Goal: Task Accomplishment & Management: Use online tool/utility

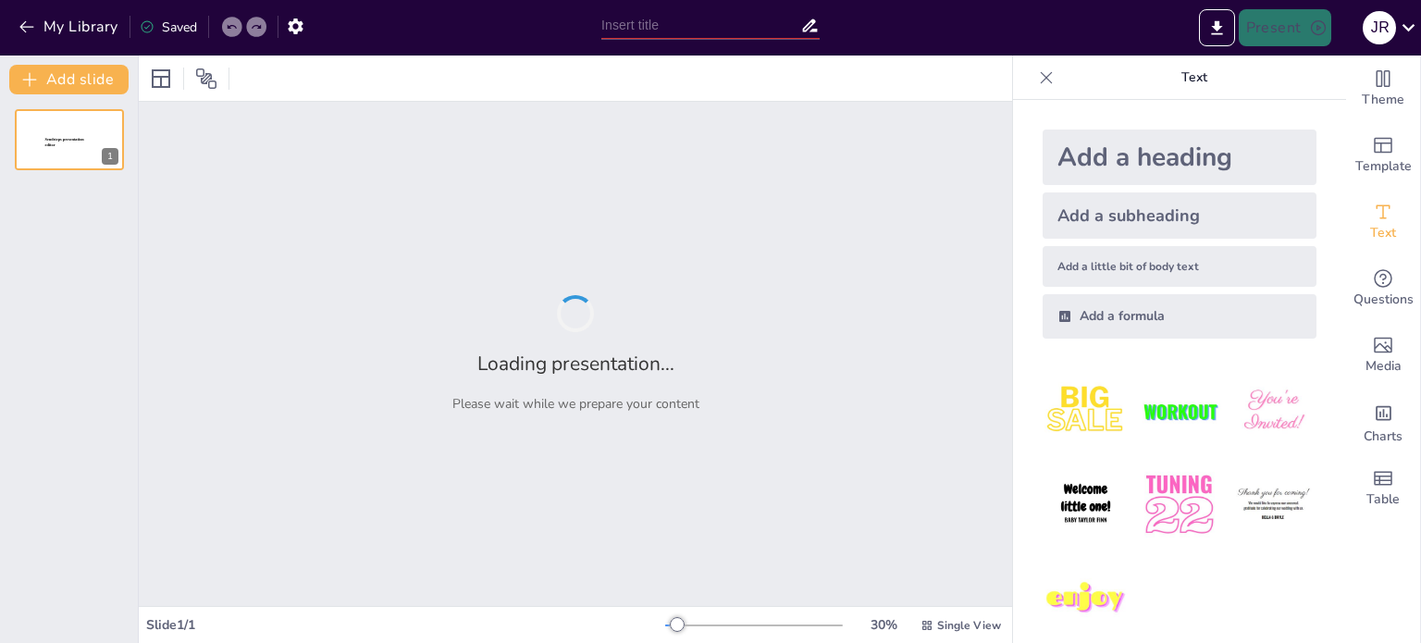
type input "Metodología Sistemática en el Análisis de Datos Transcritos"
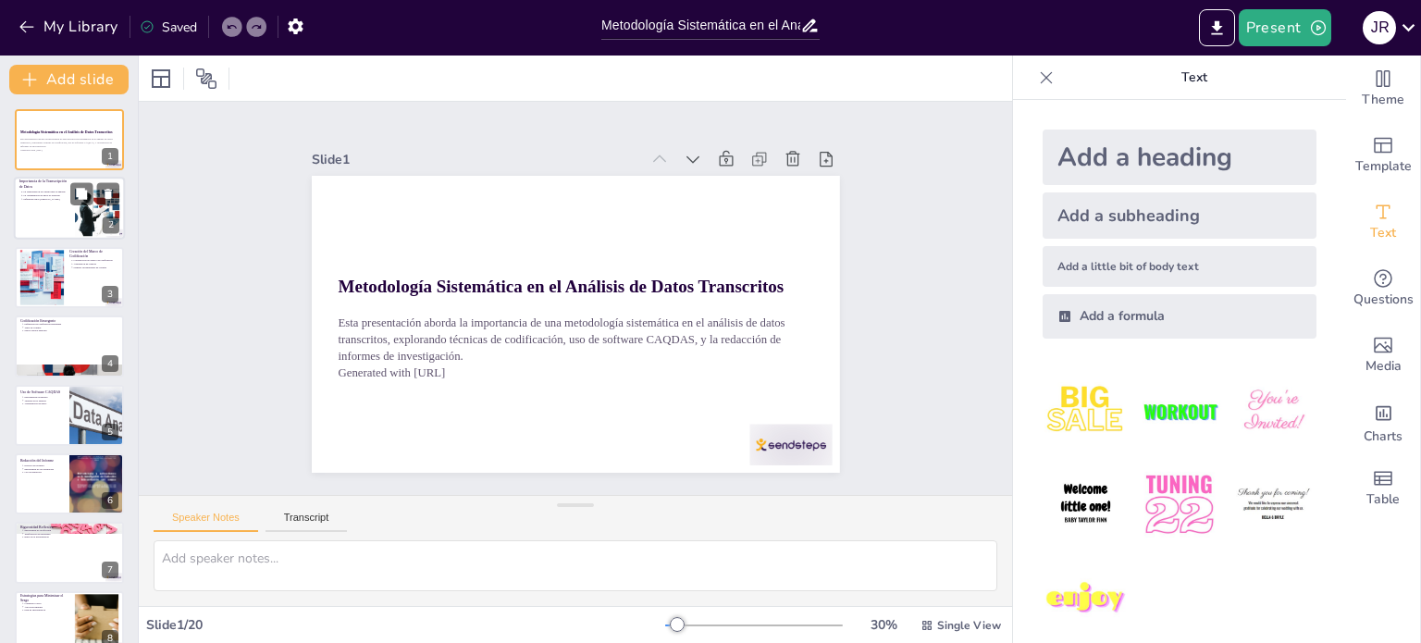
click at [64, 184] on p "Importancia de la Transcripción de Datos" at bounding box center [44, 184] width 50 height 10
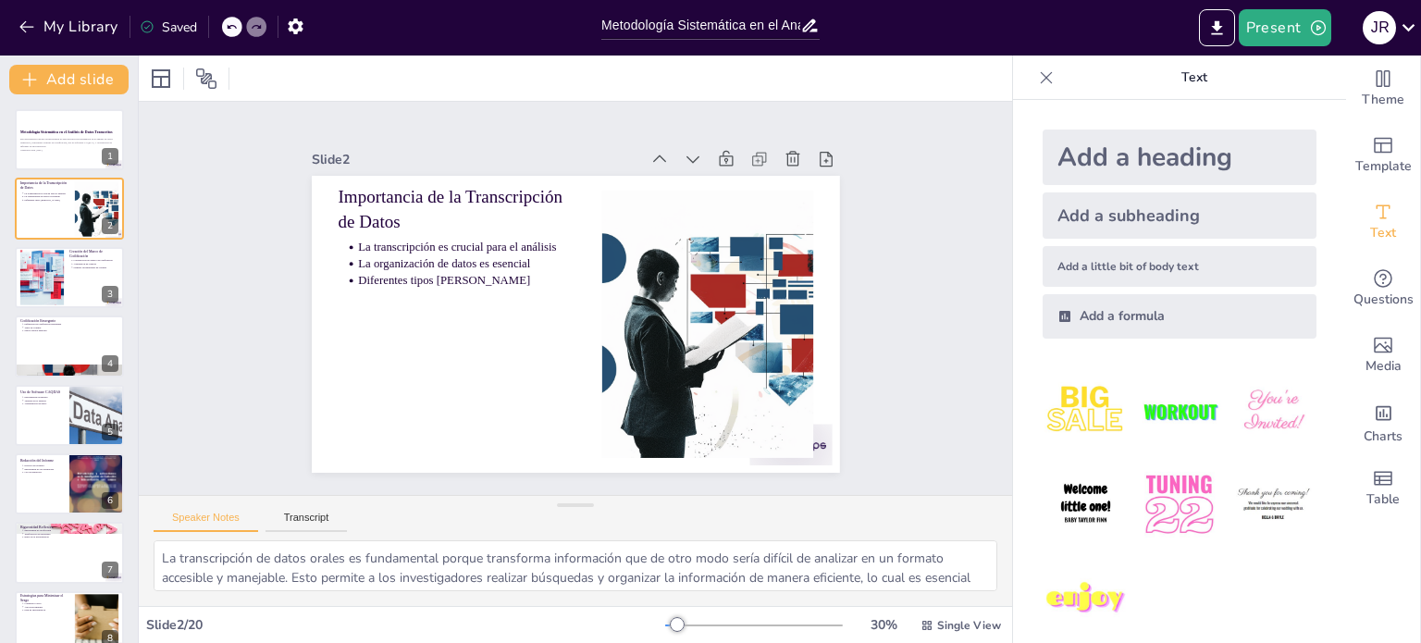
click at [74, 270] on button at bounding box center [81, 263] width 22 height 22
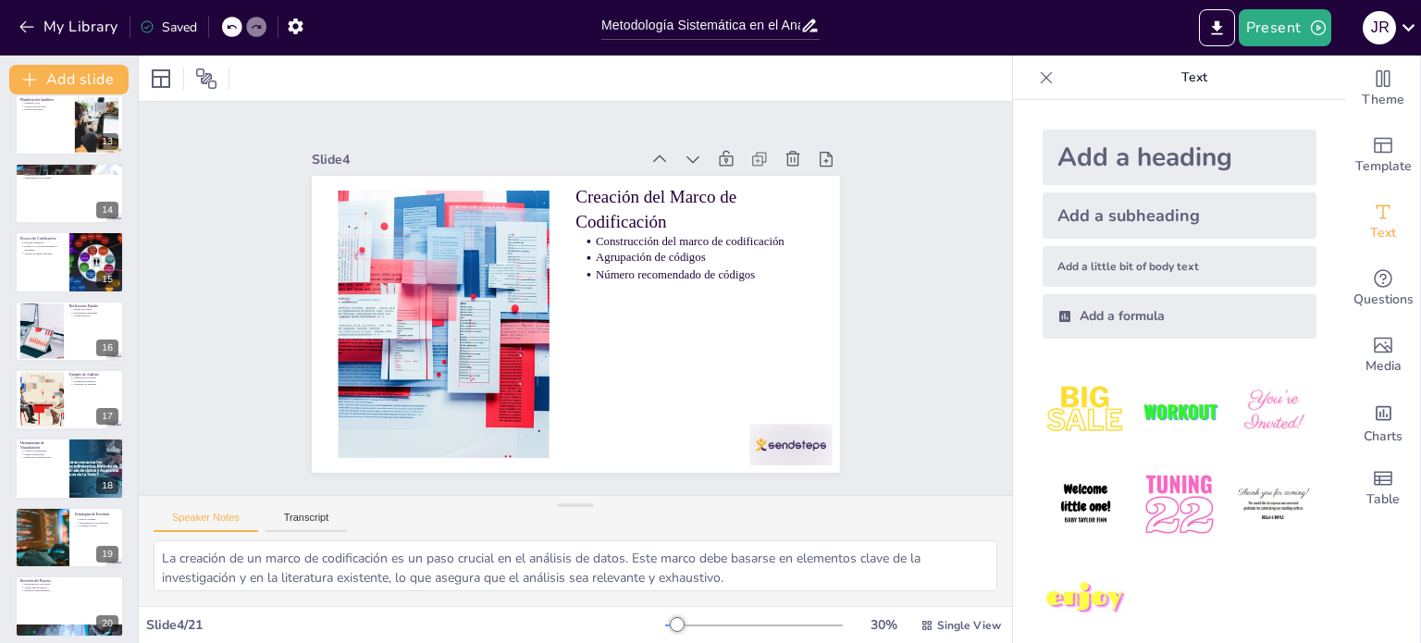
scroll to position [918, 0]
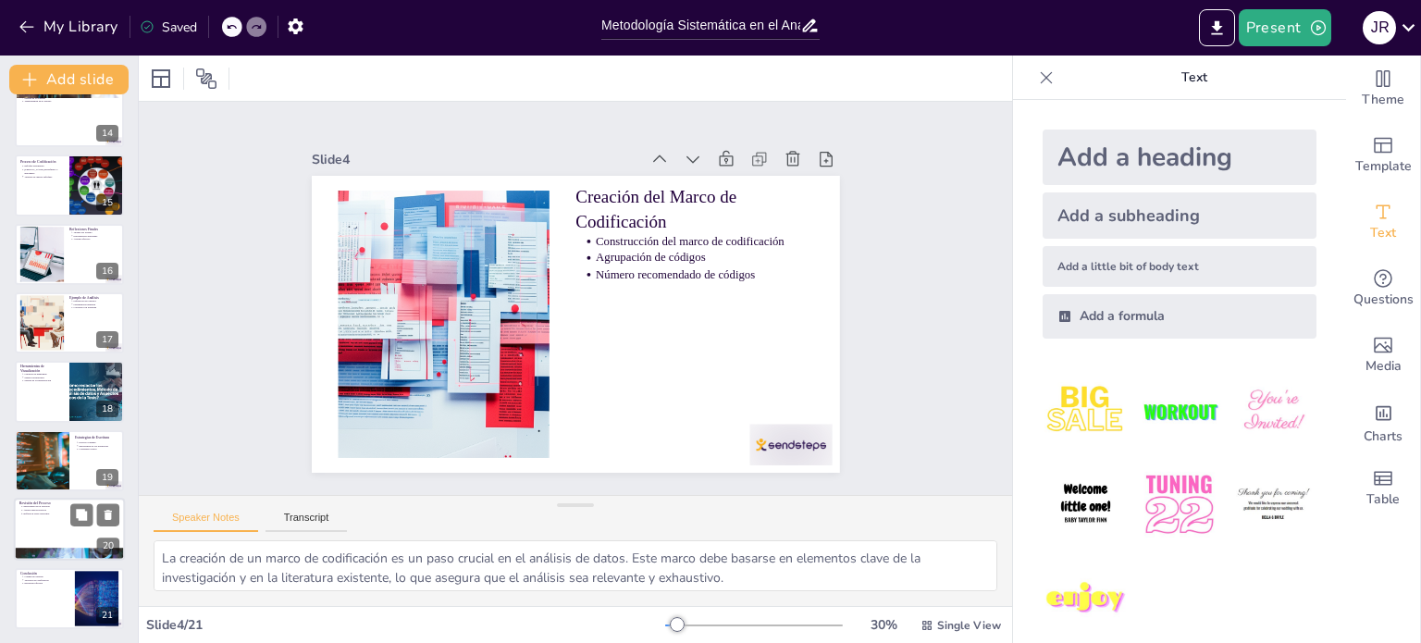
click at [65, 538] on div at bounding box center [69, 529] width 111 height 63
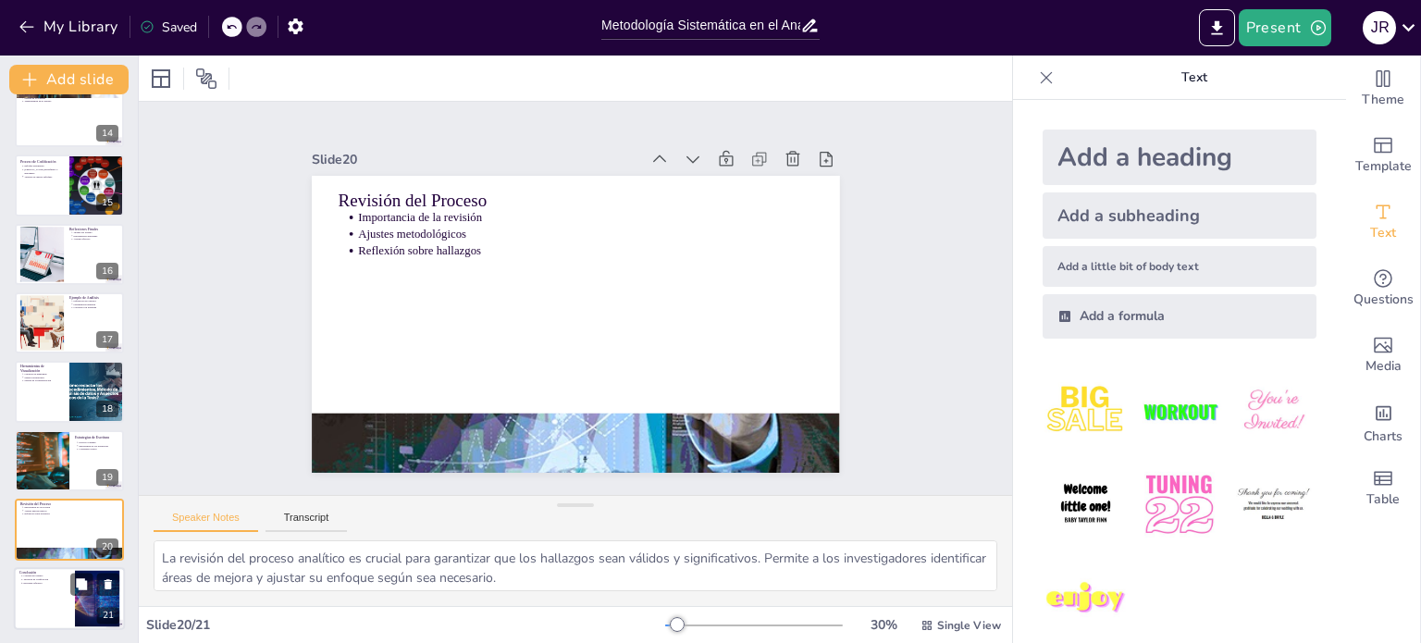
click at [68, 593] on div at bounding box center [69, 598] width 111 height 63
type textarea "Asegurar la calidad del estudio es el objetivo principal de cualquier investiga…"
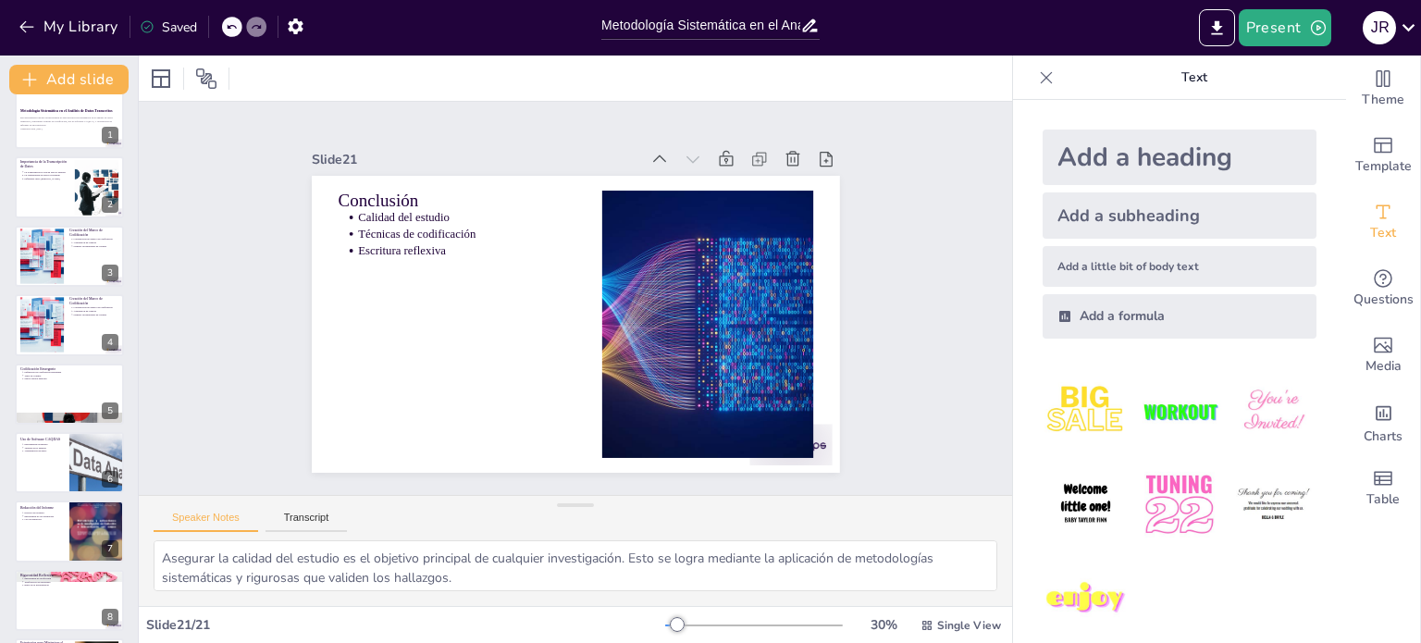
scroll to position [0, 0]
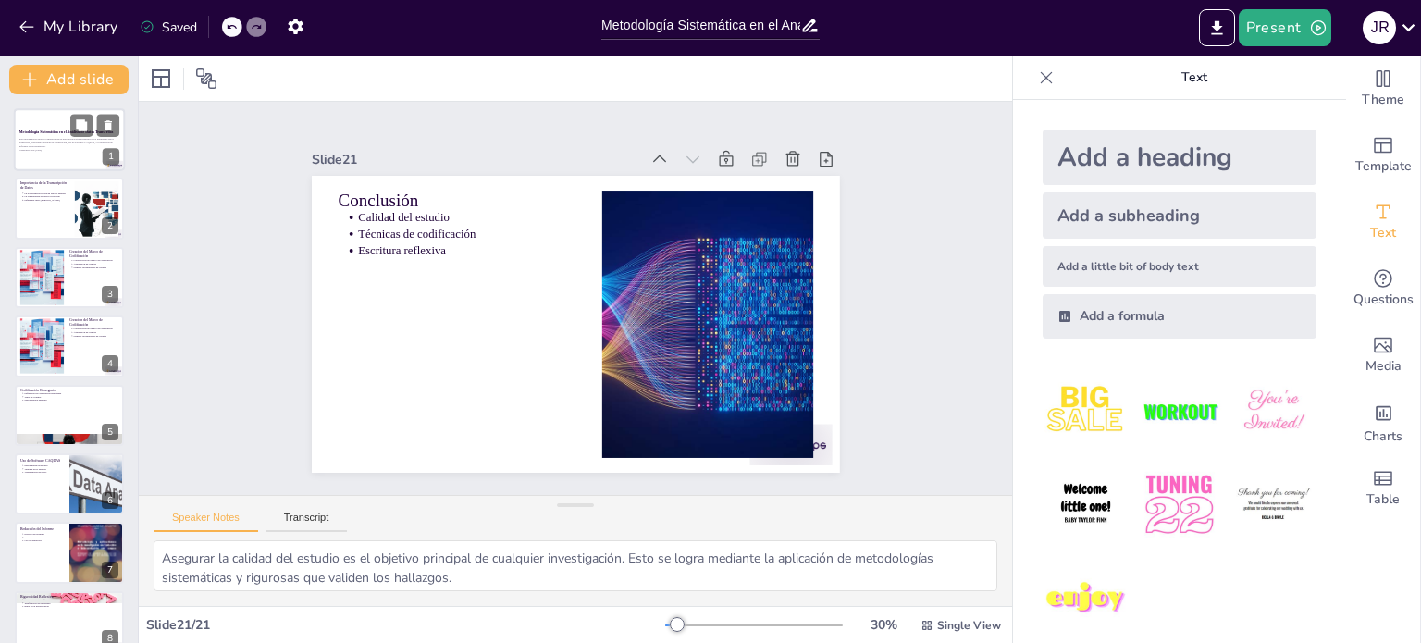
click at [80, 152] on div "Esta presentación aborda la importancia de una metodología sistemática en el an…" at bounding box center [69, 145] width 100 height 16
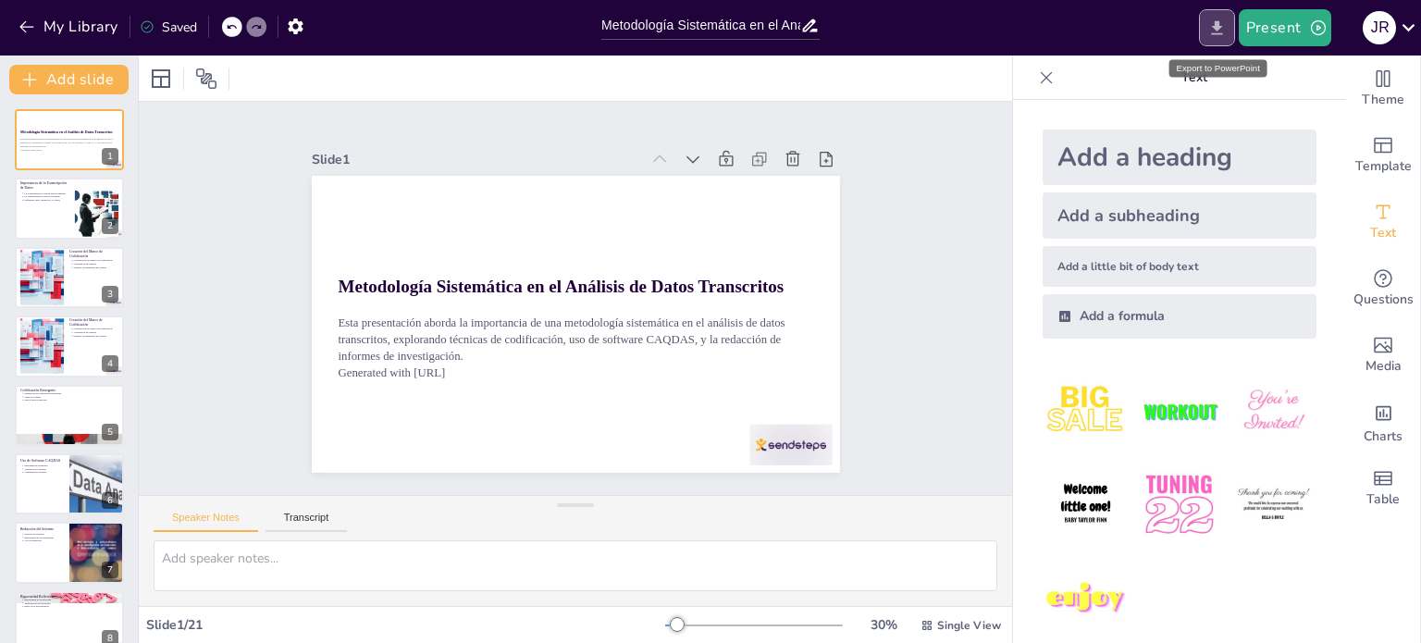
click at [1210, 19] on icon "Export to PowerPoint" at bounding box center [1216, 28] width 19 height 19
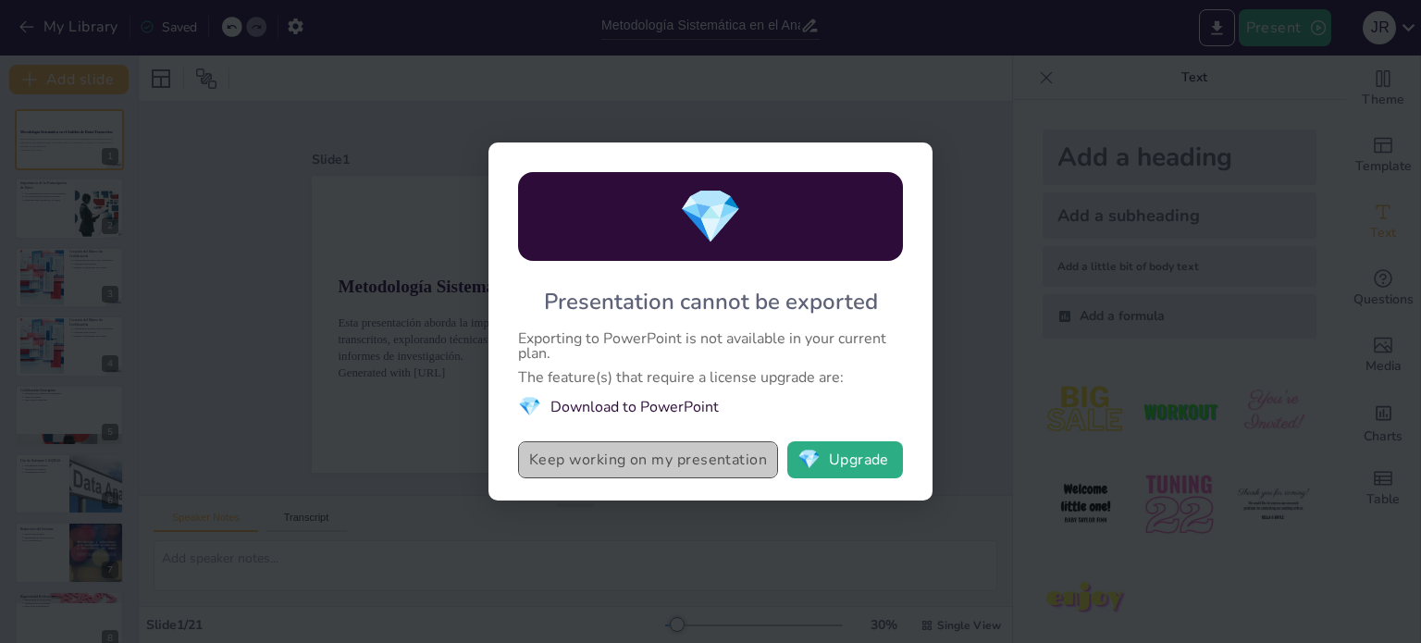
click at [722, 468] on button "Keep working on my presentation" at bounding box center [648, 459] width 260 height 37
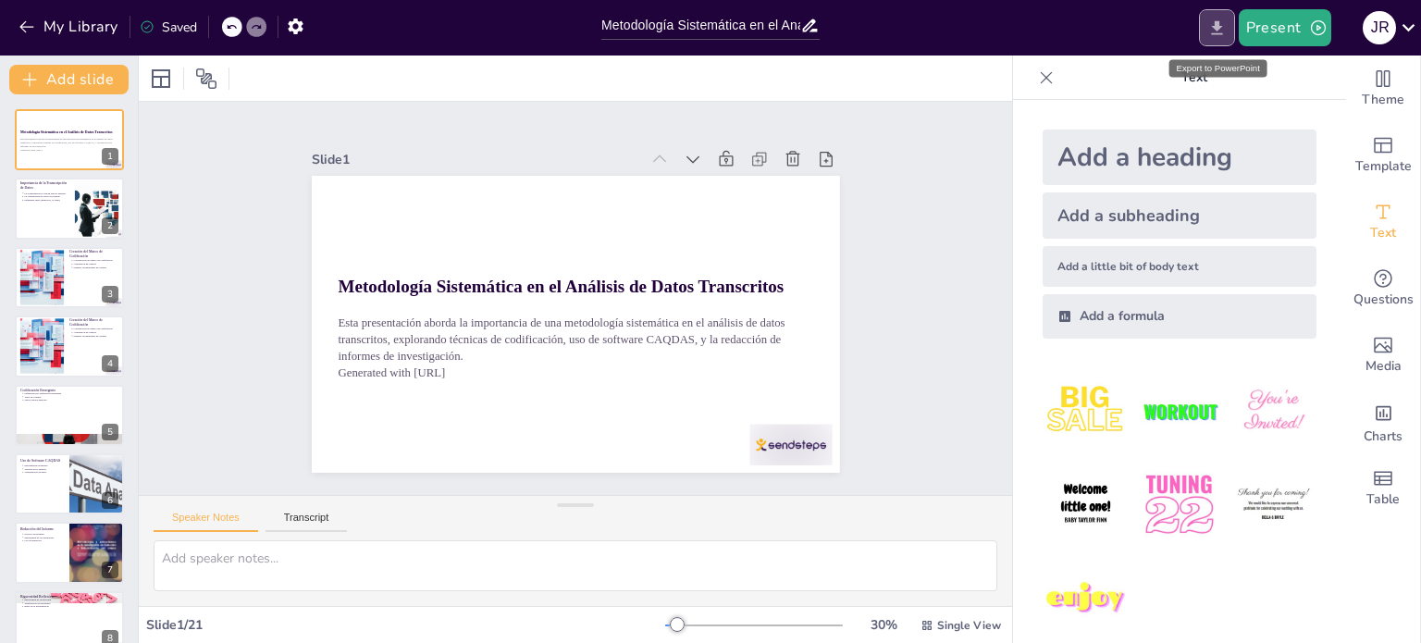
click at [1222, 33] on icon "Export to PowerPoint" at bounding box center [1216, 27] width 11 height 14
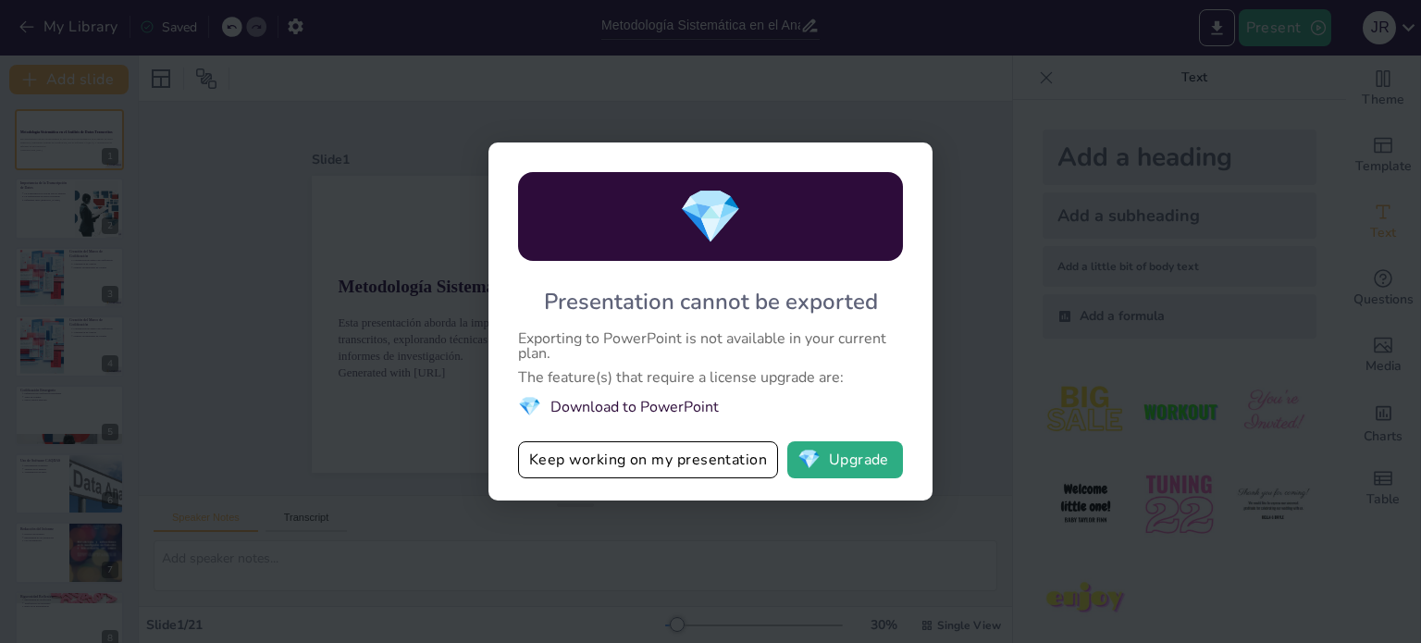
click at [622, 407] on li "💎 Download to PowerPoint" at bounding box center [710, 406] width 385 height 25
click at [728, 460] on button "Keep working on my presentation" at bounding box center [648, 459] width 260 height 37
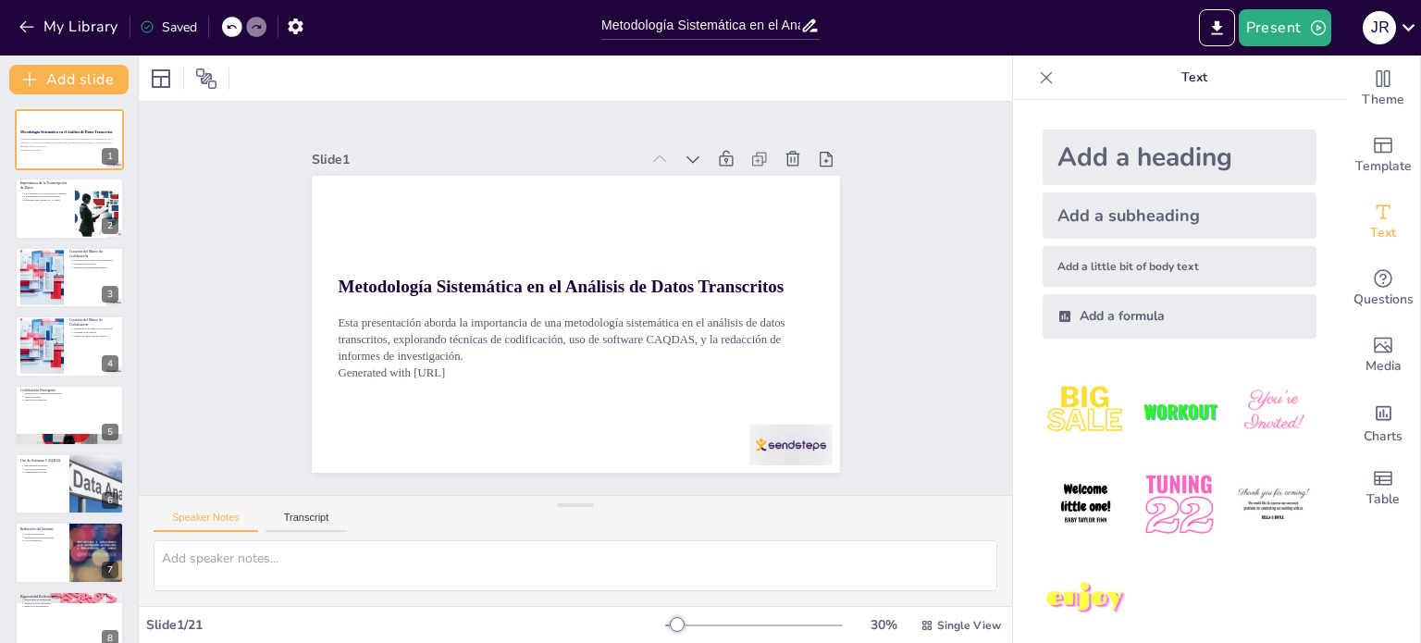
click at [165, 25] on div "Saved" at bounding box center [168, 28] width 57 height 18
click at [181, 40] on div "Saved" at bounding box center [163, 25] width 67 height 33
click at [177, 29] on div "Saved" at bounding box center [168, 28] width 57 height 18
click at [1284, 14] on button "Present" at bounding box center [1285, 27] width 93 height 37
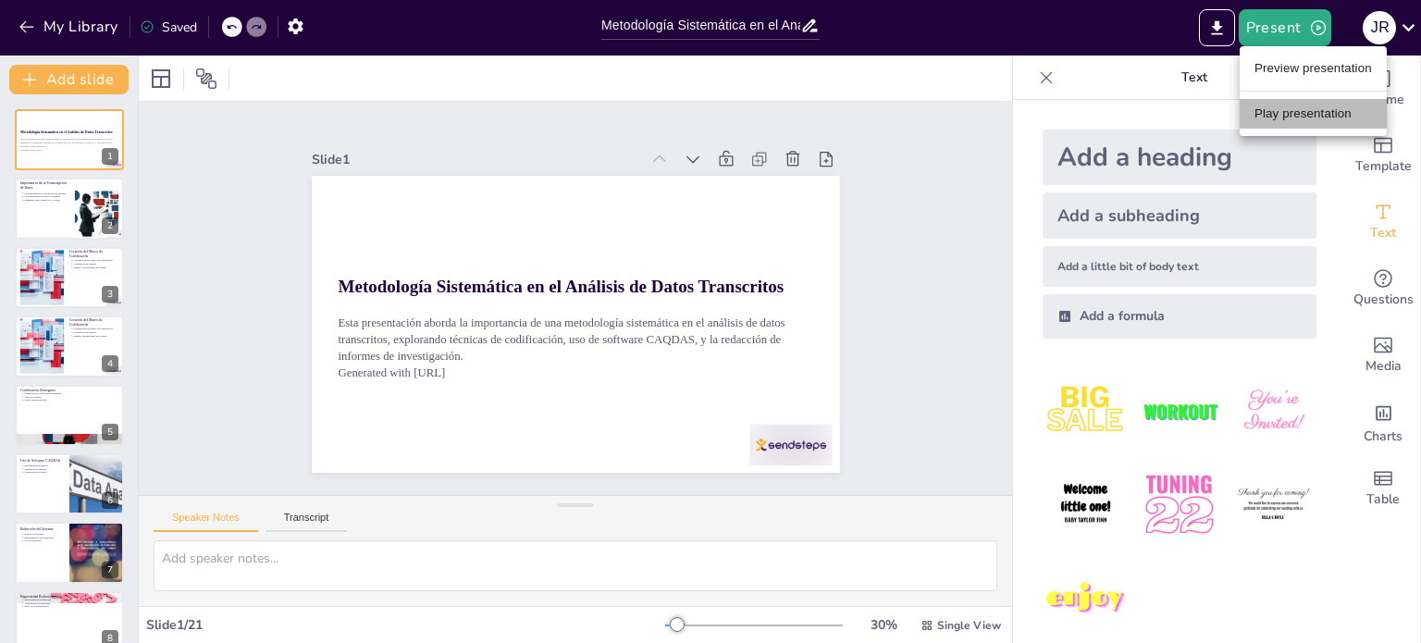
click at [1269, 117] on li "Play presentation" at bounding box center [1313, 114] width 147 height 30
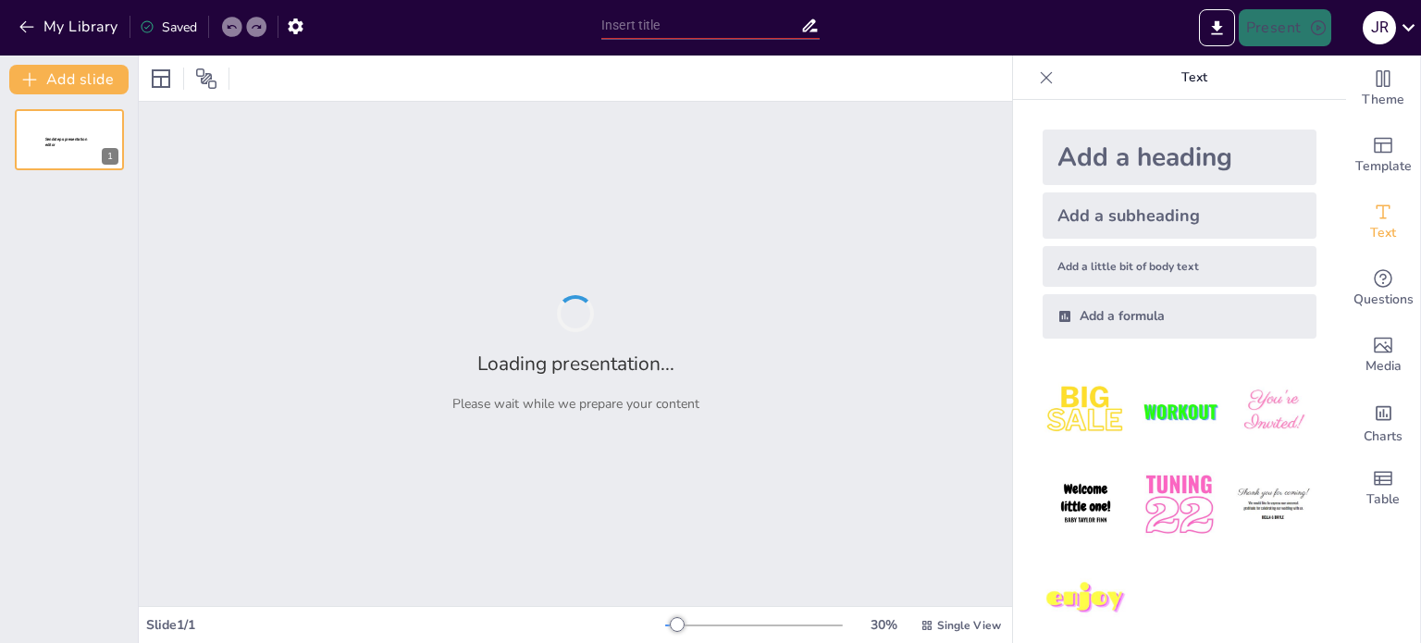
type input "Metodología Sistemática en el Análisis de Datos Transcritos"
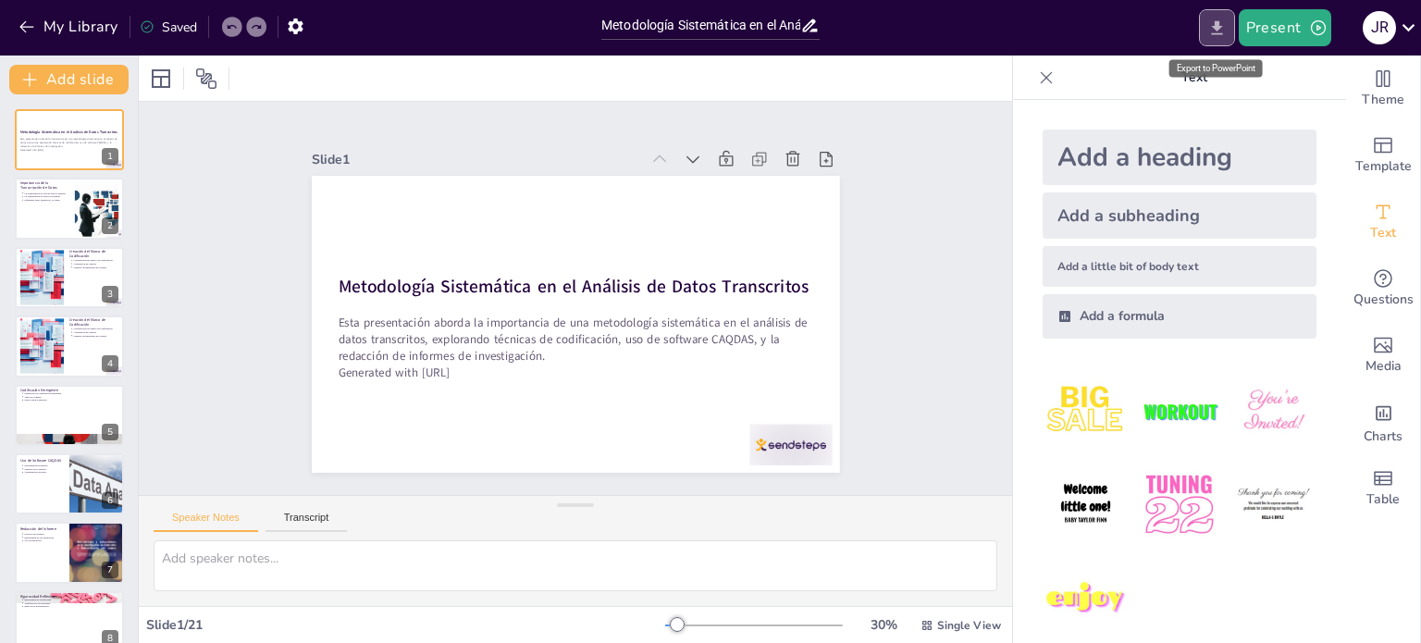
click at [1217, 30] on icon "Export to PowerPoint" at bounding box center [1216, 27] width 11 height 14
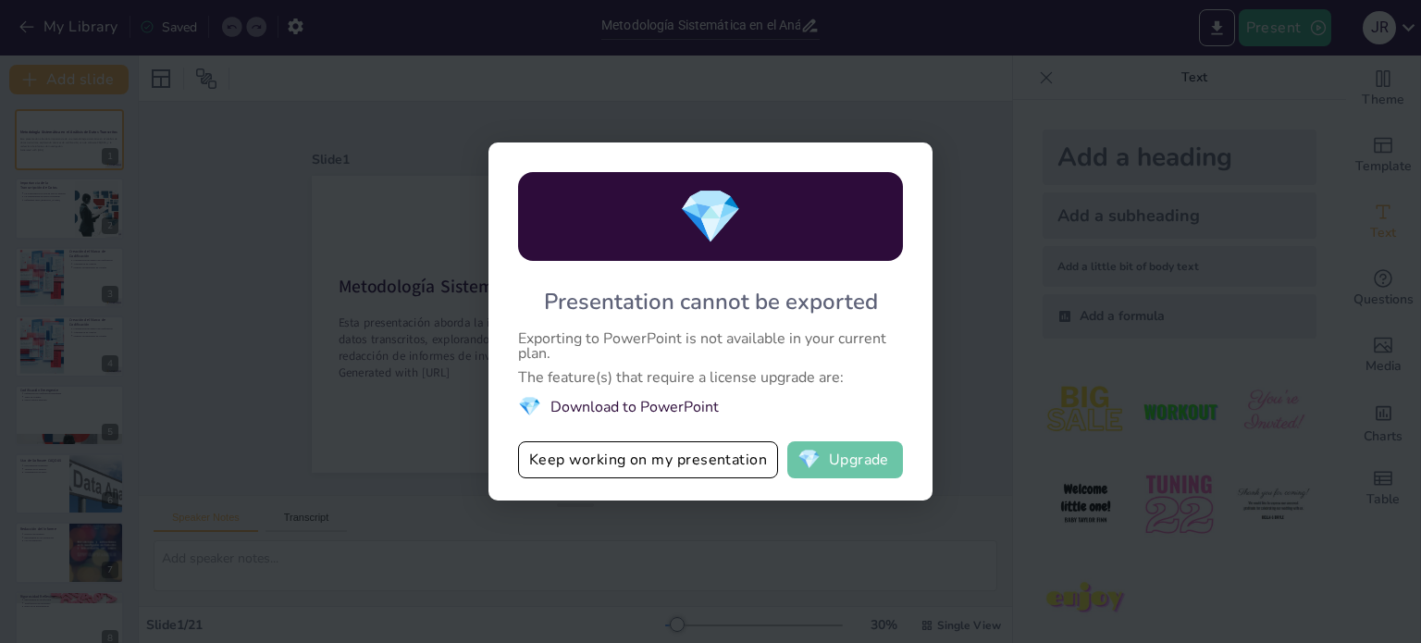
click at [833, 457] on button "💎 Upgrade" at bounding box center [845, 459] width 116 height 37
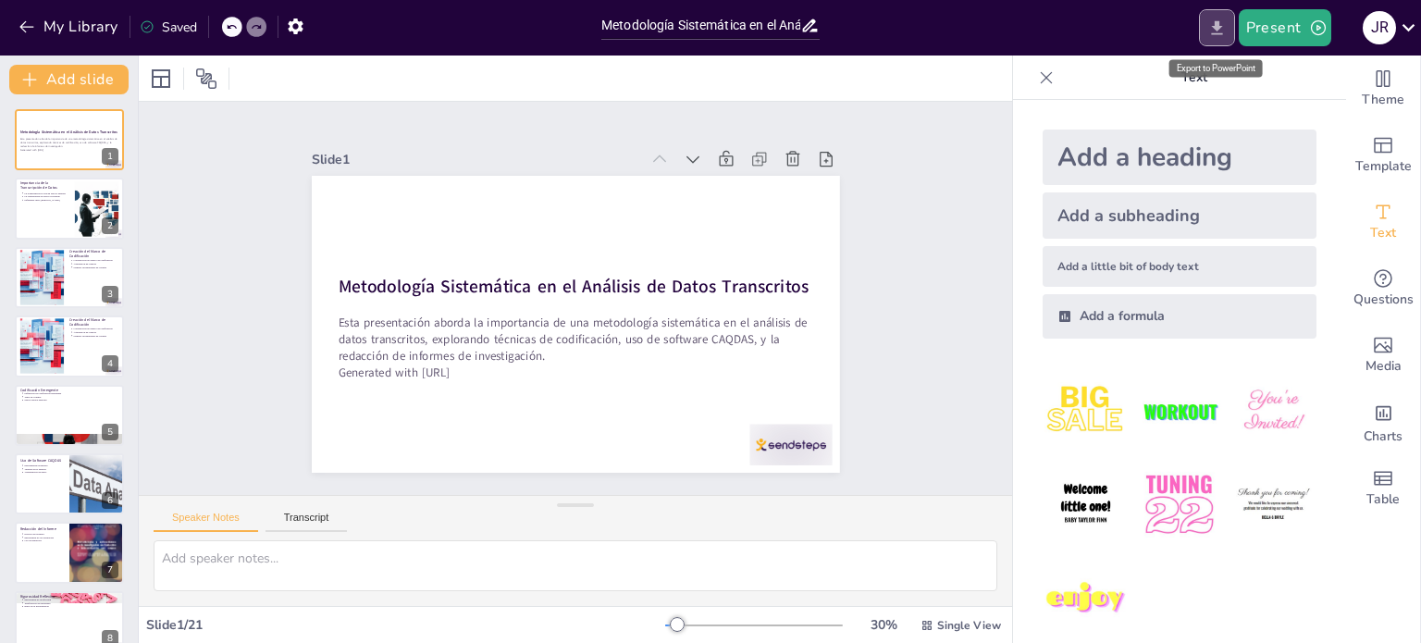
click at [1225, 22] on icon "Export to PowerPoint" at bounding box center [1216, 28] width 19 height 19
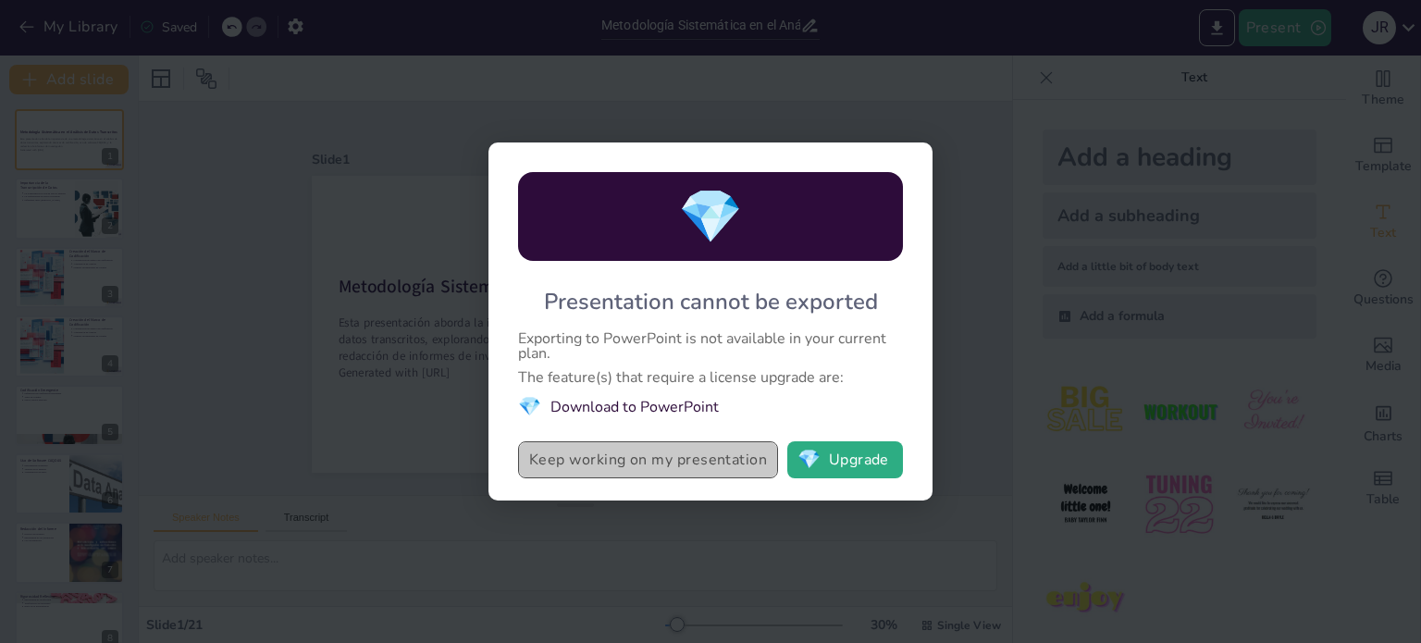
click at [706, 470] on button "Keep working on my presentation" at bounding box center [648, 459] width 260 height 37
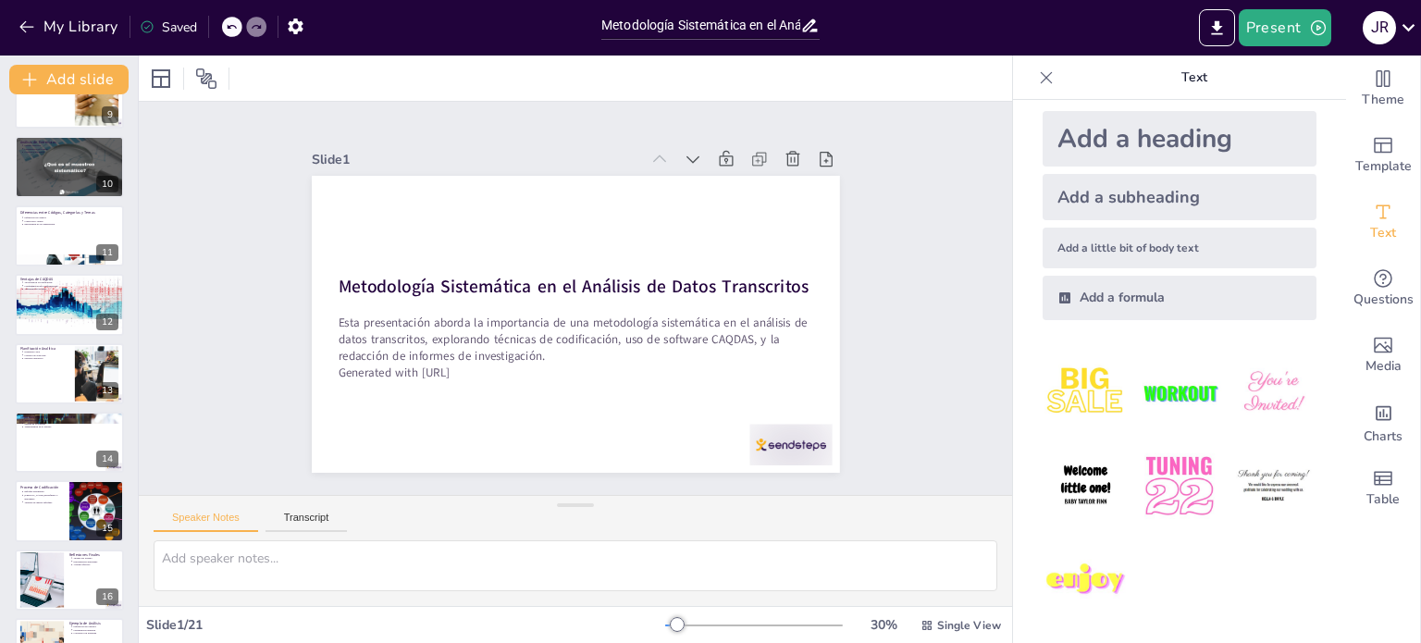
scroll to position [592, 0]
click at [52, 150] on p "Contrastar hallazgos" at bounding box center [71, 152] width 96 height 4
type textarea "Definir claramente los objetivos del análisis es fundamental para guiar el proc…"
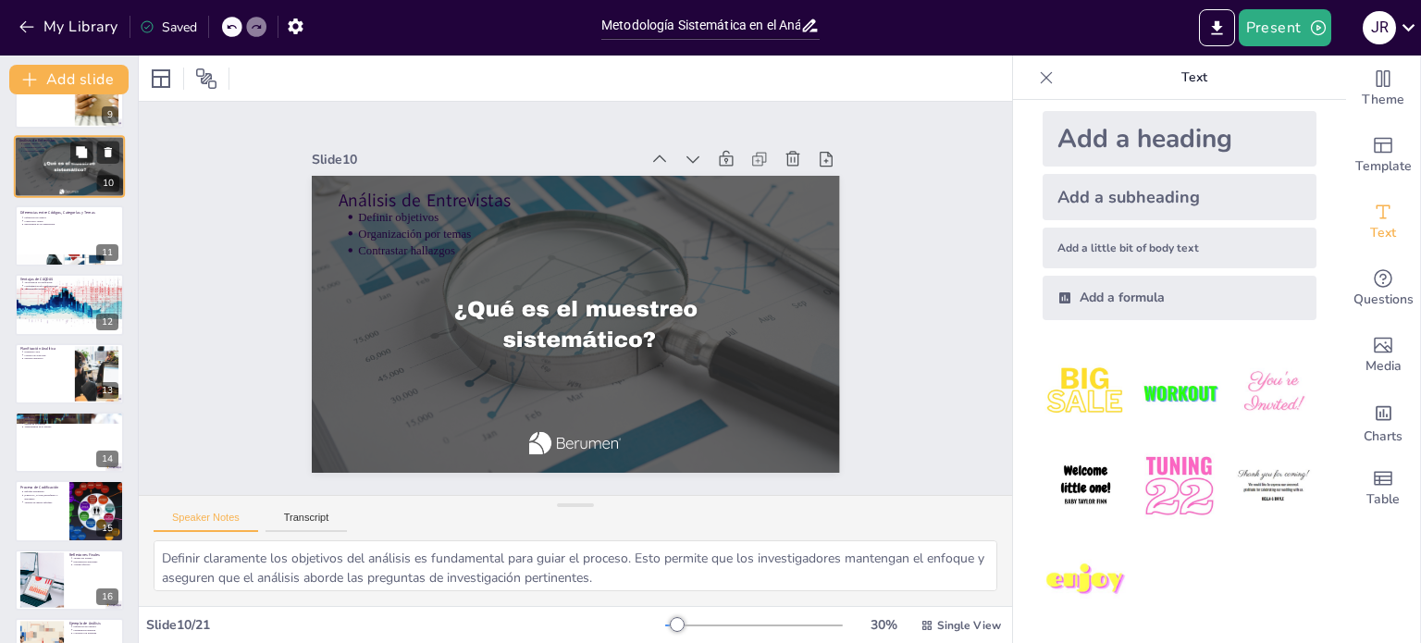
scroll to position [390, 0]
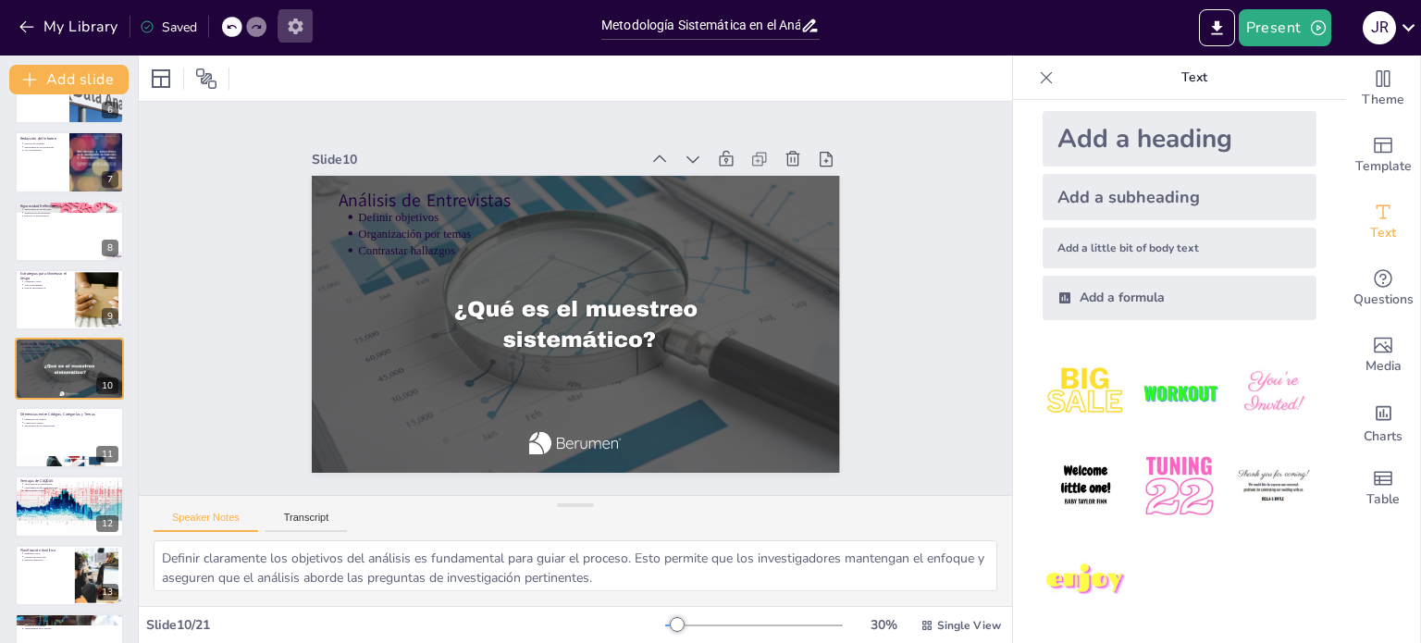
click at [290, 33] on icon "button" at bounding box center [295, 26] width 19 height 19
